Goal: Information Seeking & Learning: Learn about a topic

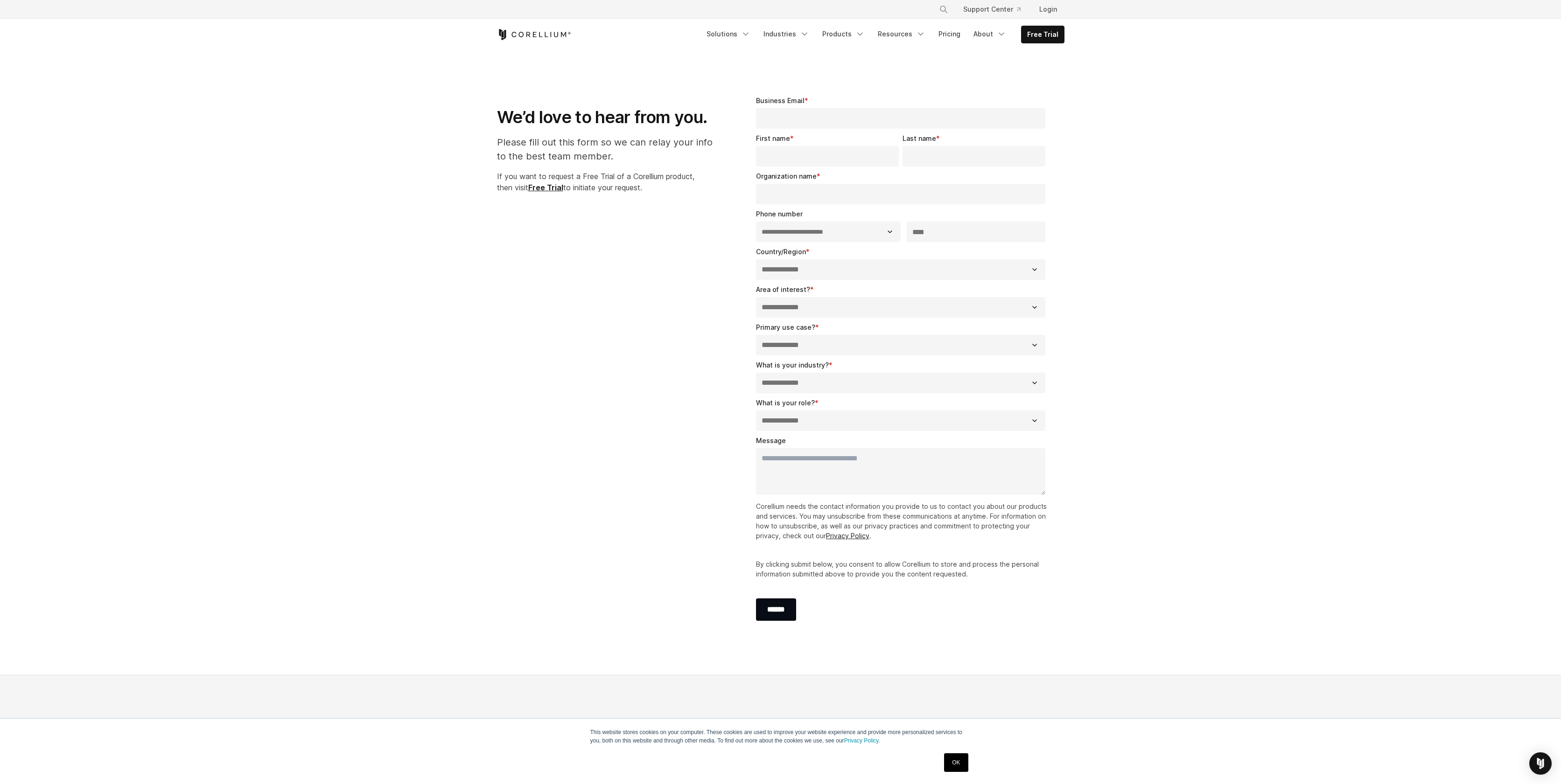
select select "**"
click at [862, 39] on link "Products" at bounding box center [843, 34] width 54 height 17
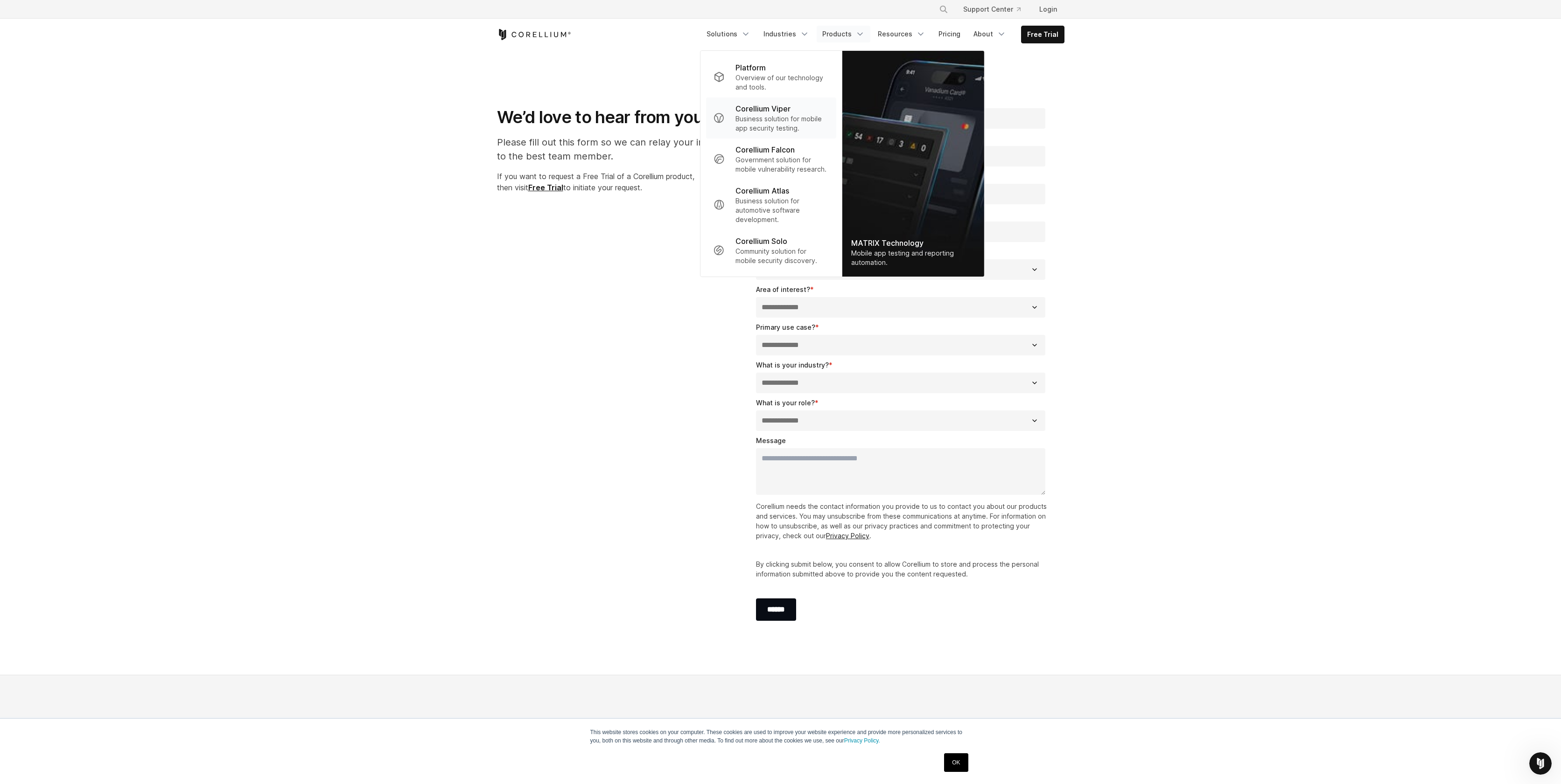
click at [780, 115] on p "Business solution for mobile app security testing." at bounding box center [782, 123] width 93 height 19
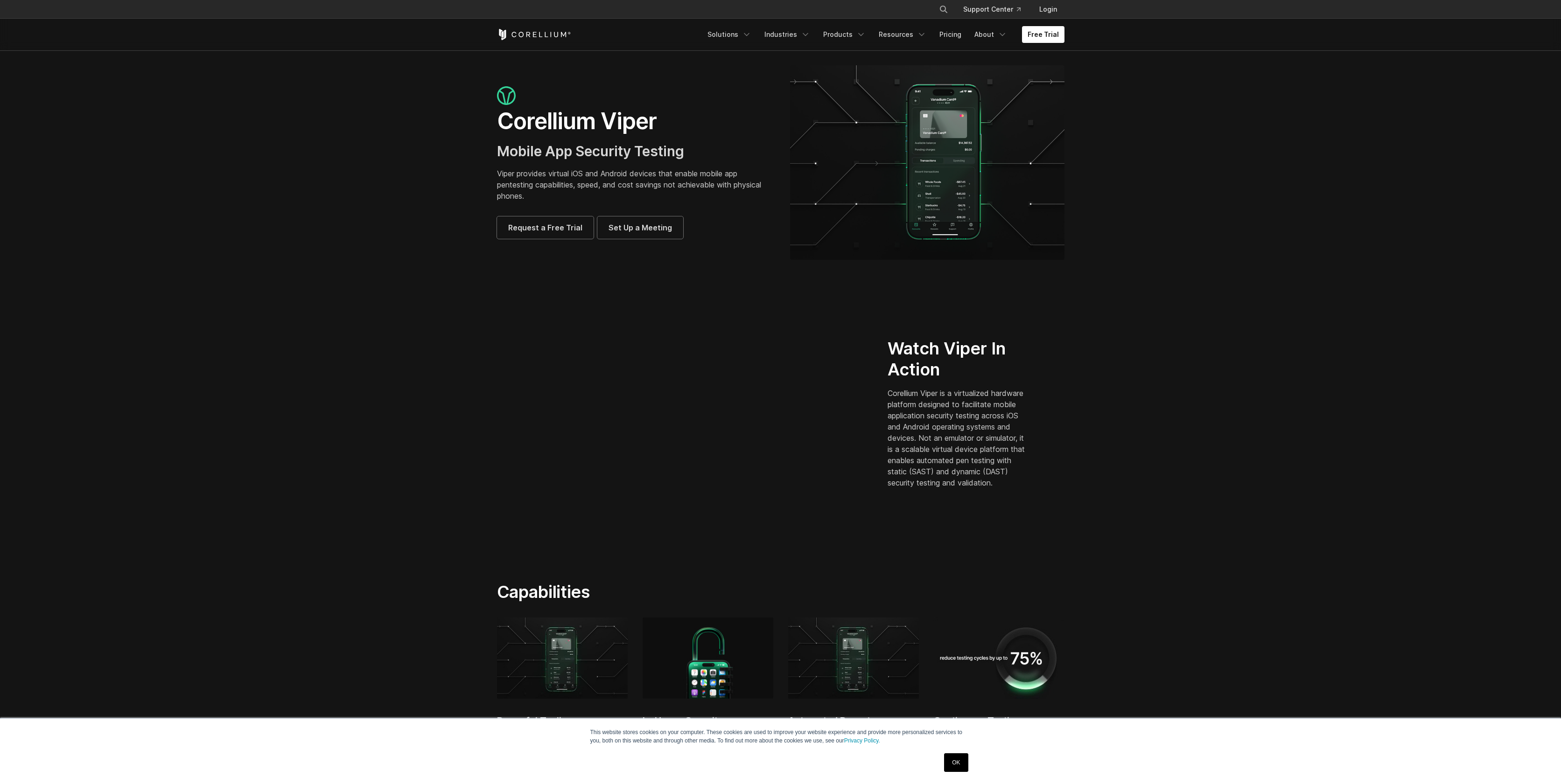
click at [1207, 285] on section "Watch Viper In Action Corellium Viper is a virtualized hardware platform design…" at bounding box center [780, 417] width 1561 height 269
click at [924, 37] on icon "Navigation Menu" at bounding box center [922, 34] width 9 height 9
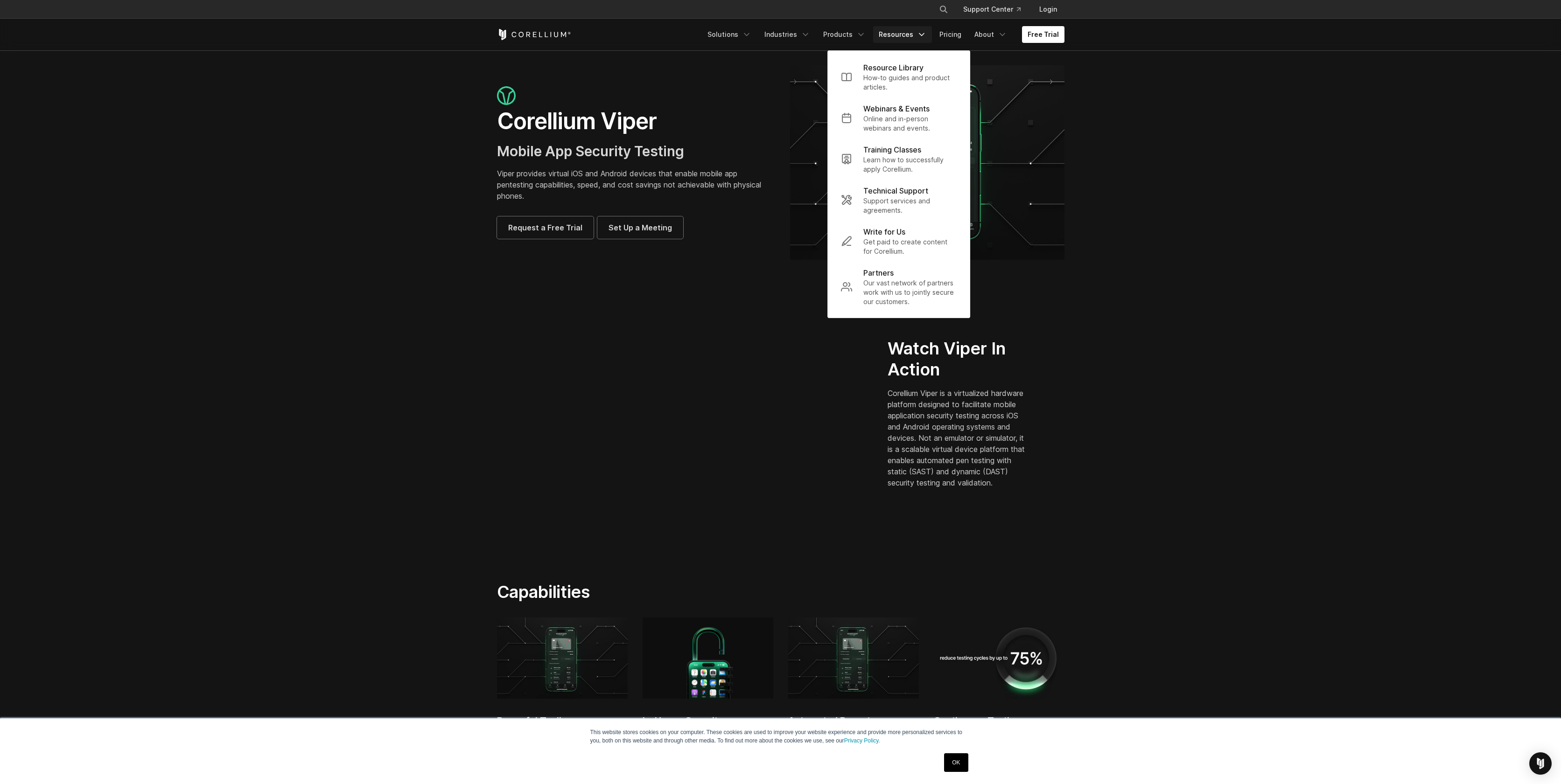
click at [1086, 194] on section "Corellium Viper Mobile App Security Testing Viper provides virtual iOS and Andr…" at bounding box center [780, 166] width 1561 height 232
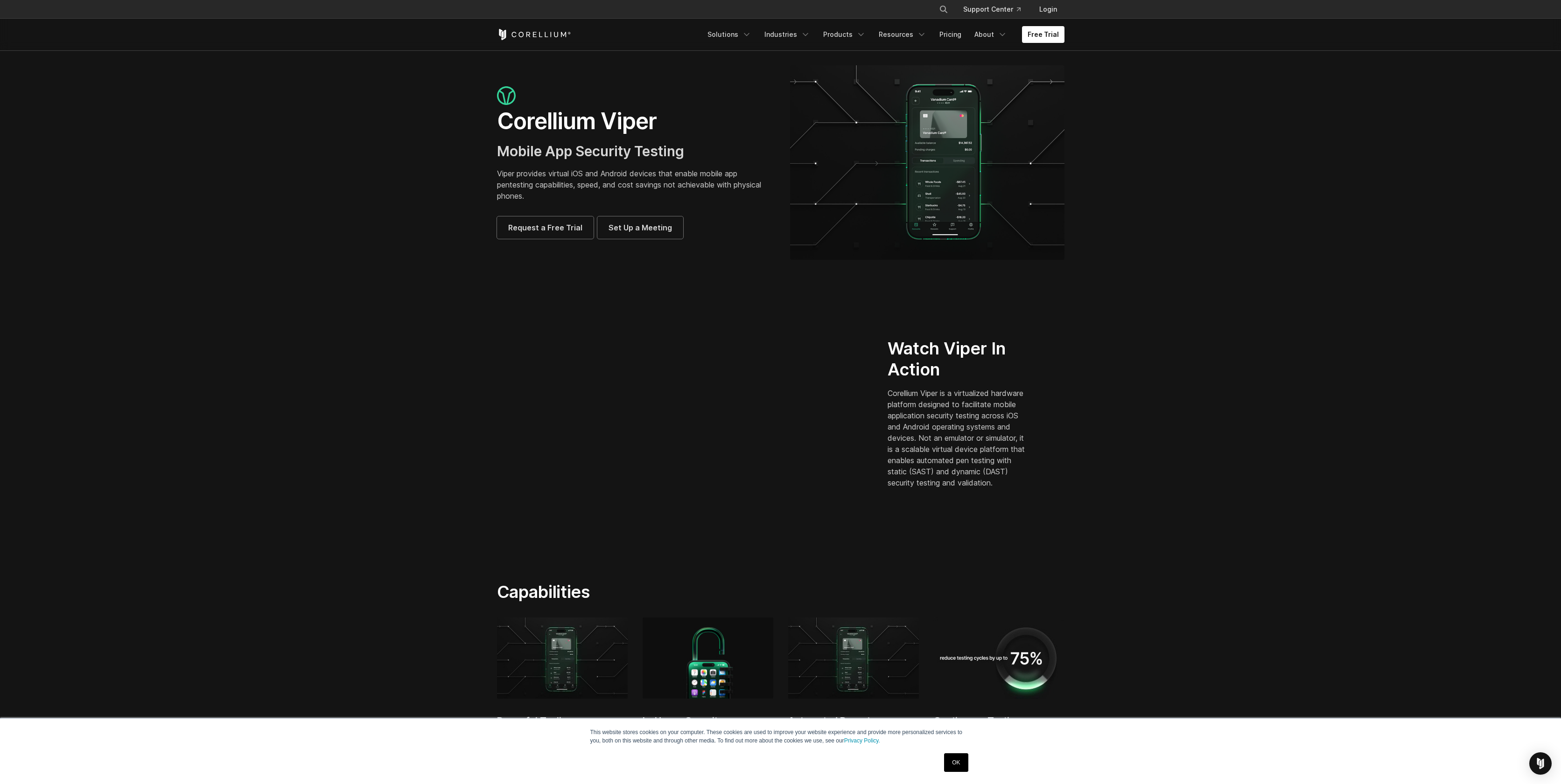
click at [623, 121] on h1 "Corellium Viper" at bounding box center [634, 121] width 275 height 28
copy div "Corellium Viper"
